Goal: Navigation & Orientation: Find specific page/section

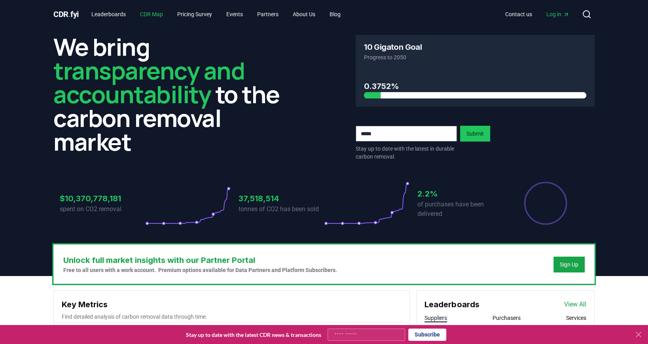
click at [152, 9] on link "CDR Map" at bounding box center [152, 14] width 36 height 14
